Goal: Task Accomplishment & Management: Complete application form

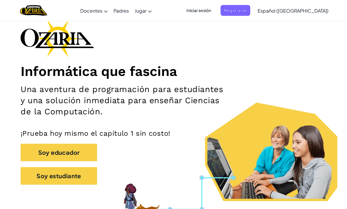
click at [214, 14] on span "Iniciar sesión" at bounding box center [199, 10] width 32 height 11
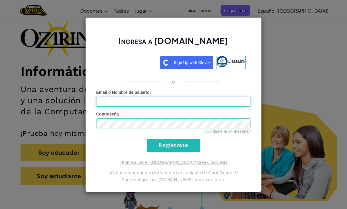
click at [170, 100] on input "Email o Nombre de usuario :" at bounding box center [173, 102] width 155 height 10
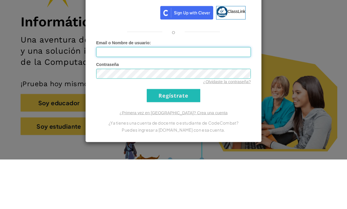
type input "AL07125840@tecmilenio.mx"
click at [173, 139] on input "Regístrate" at bounding box center [173, 145] width 53 height 13
